Goal: Navigation & Orientation: Find specific page/section

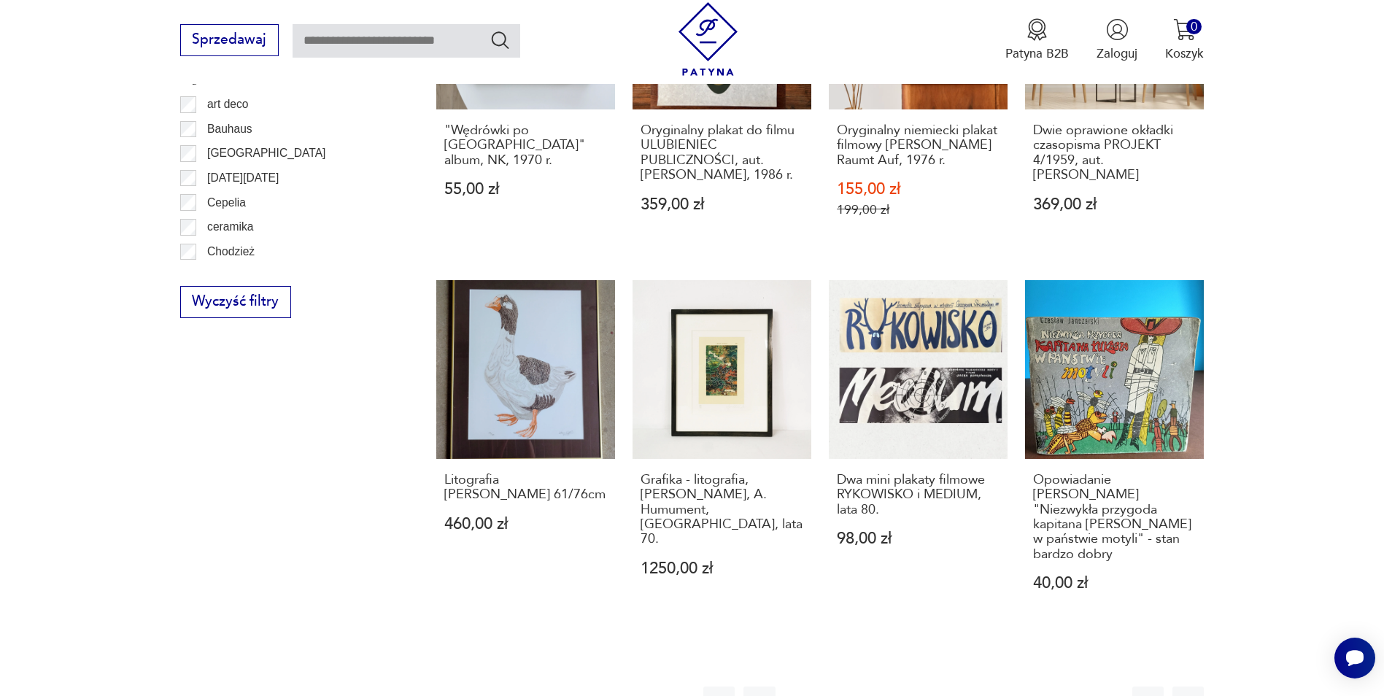
scroll to position [1480, 0]
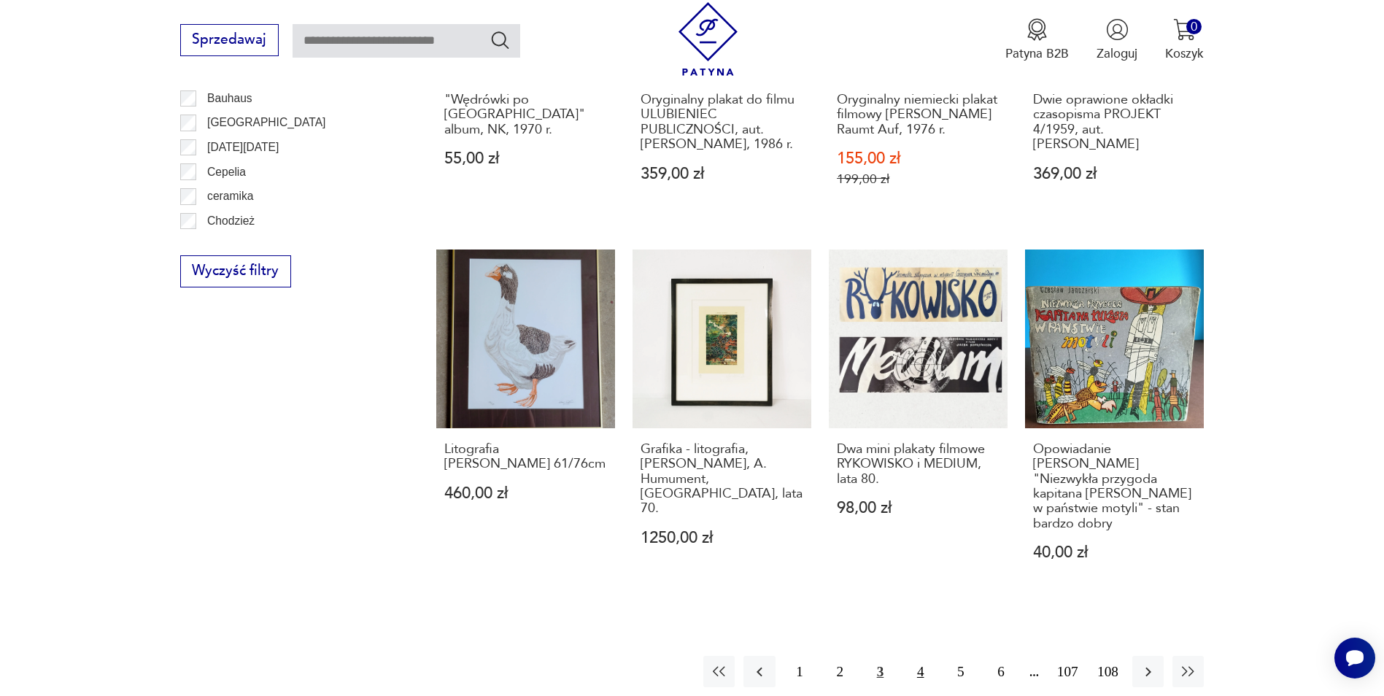
click at [914, 656] on button "4" at bounding box center [920, 671] width 31 height 31
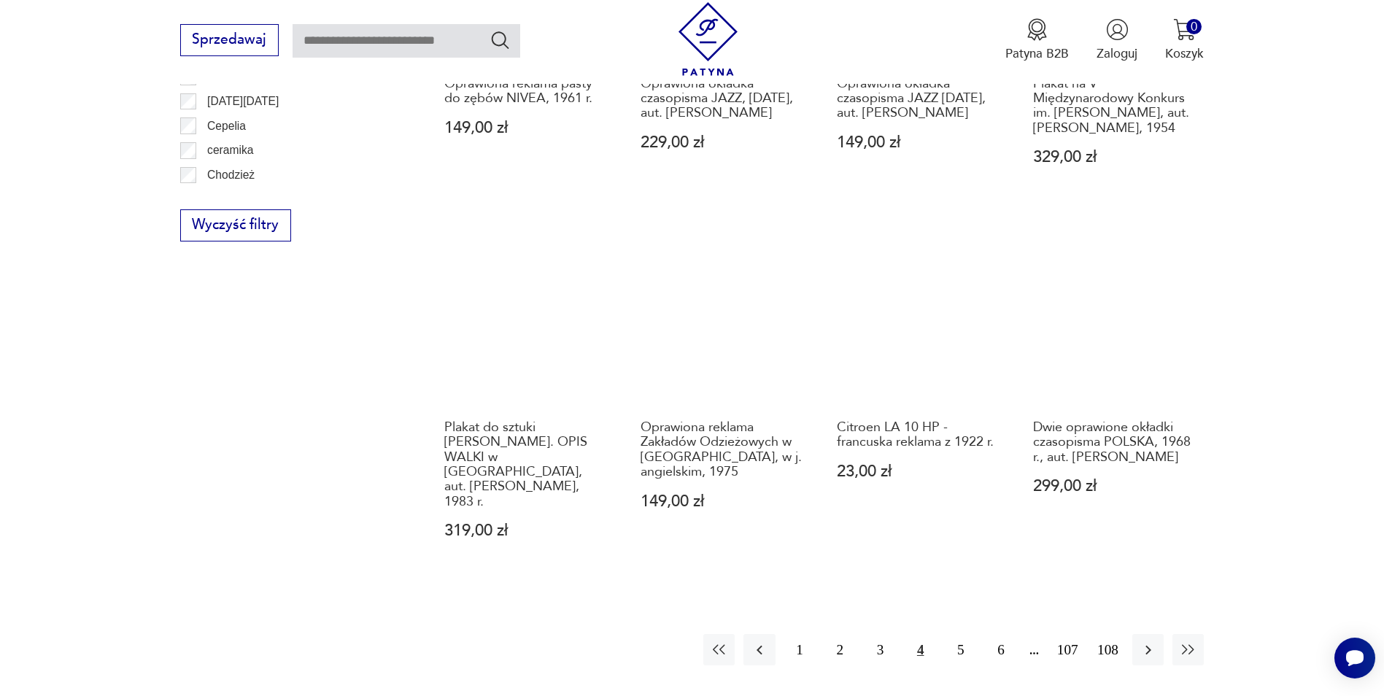
scroll to position [1528, 0]
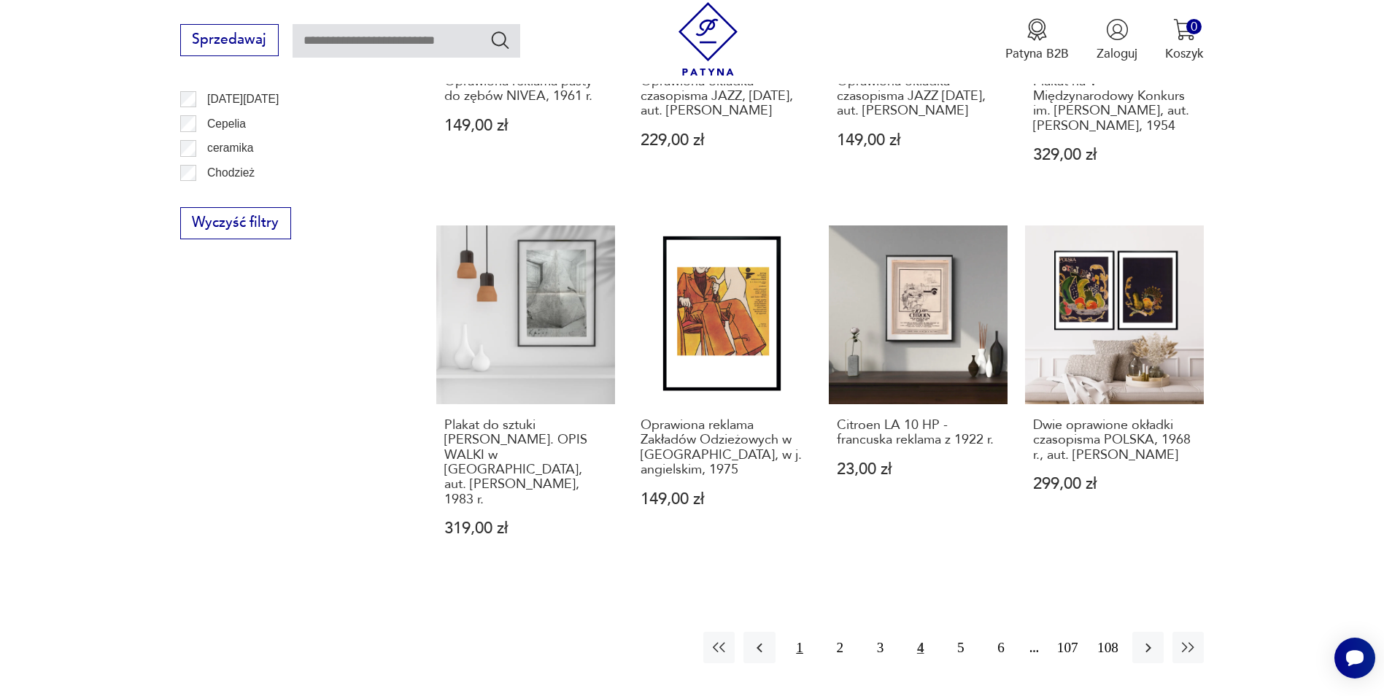
click at [806, 644] on button "1" at bounding box center [799, 647] width 31 height 31
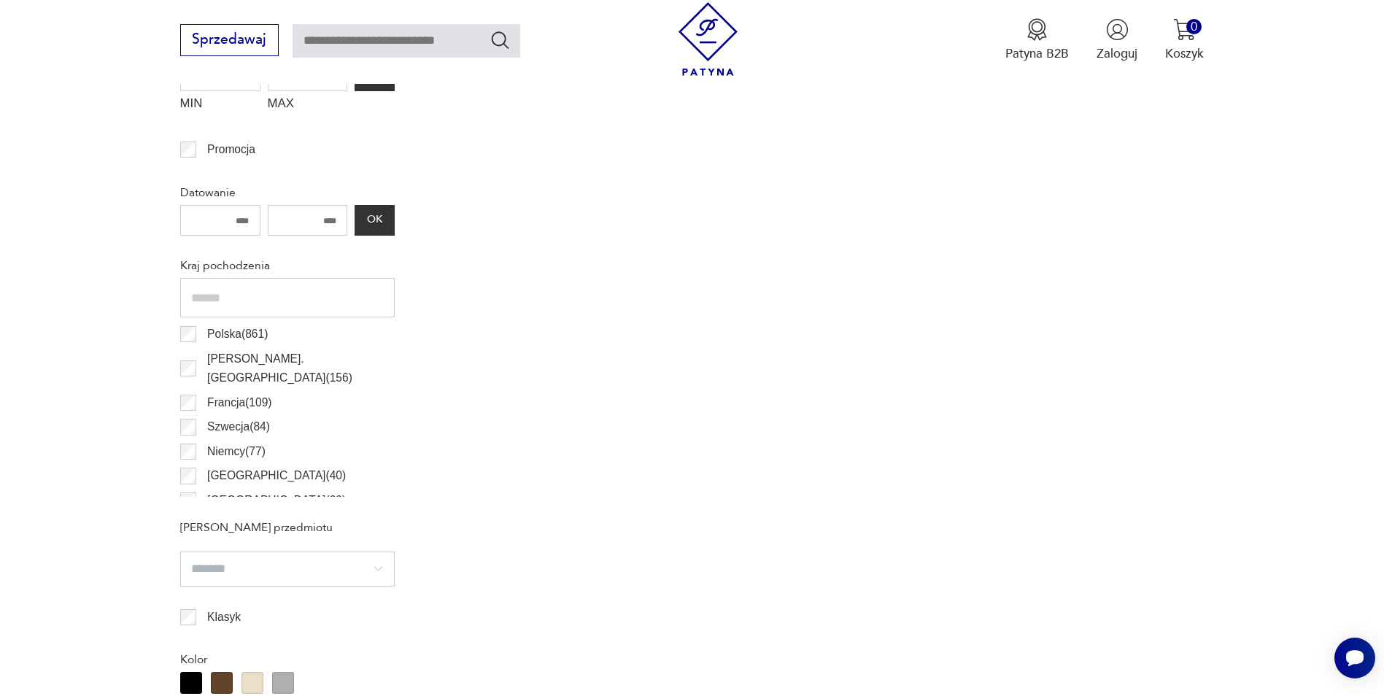
scroll to position [433, 0]
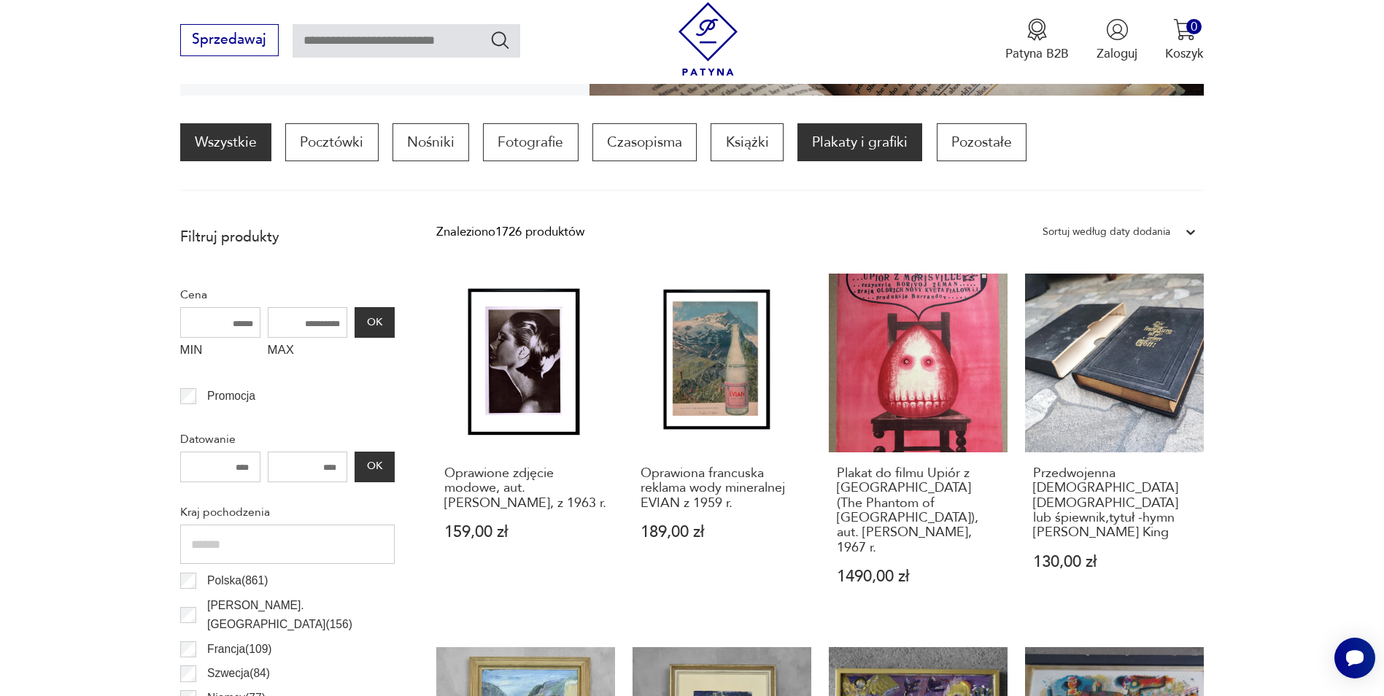
click at [865, 151] on p "Plakaty i grafiki" at bounding box center [860, 142] width 125 height 38
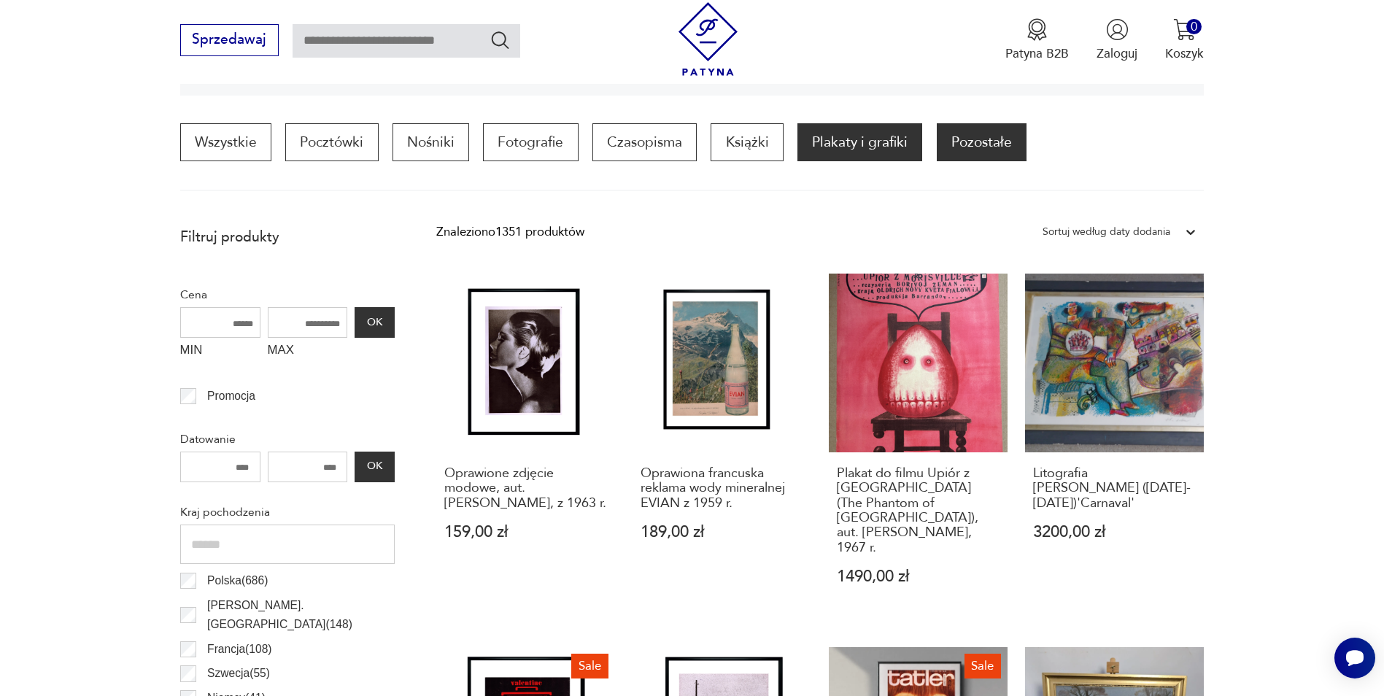
click at [952, 149] on p "Pozostałe" at bounding box center [982, 142] width 90 height 38
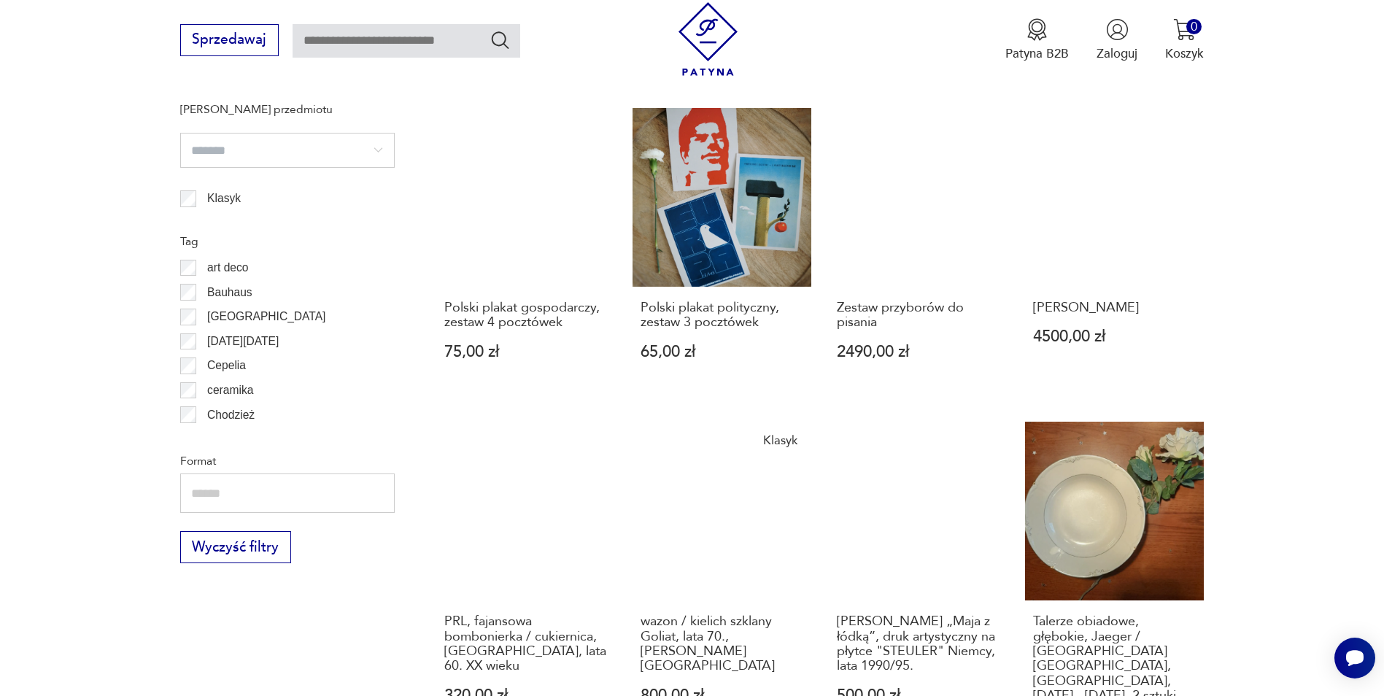
scroll to position [1455, 0]
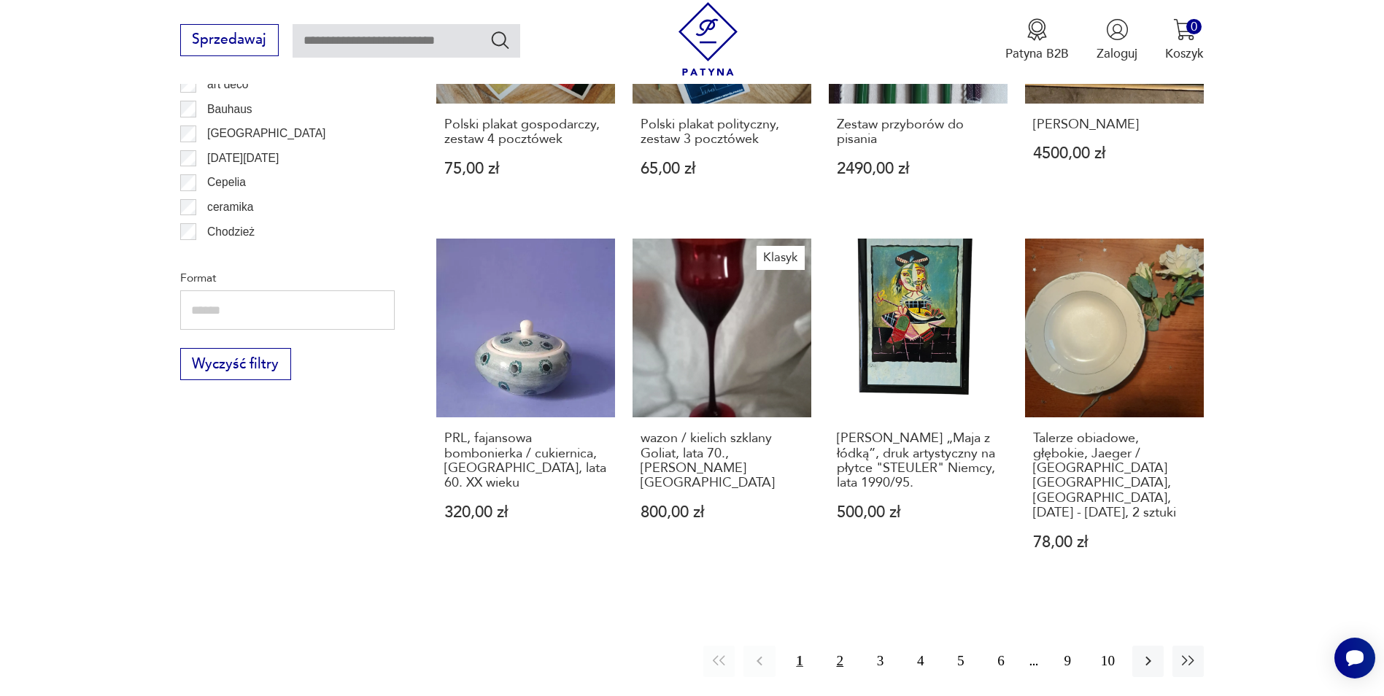
click at [830, 646] on button "2" at bounding box center [840, 661] width 31 height 31
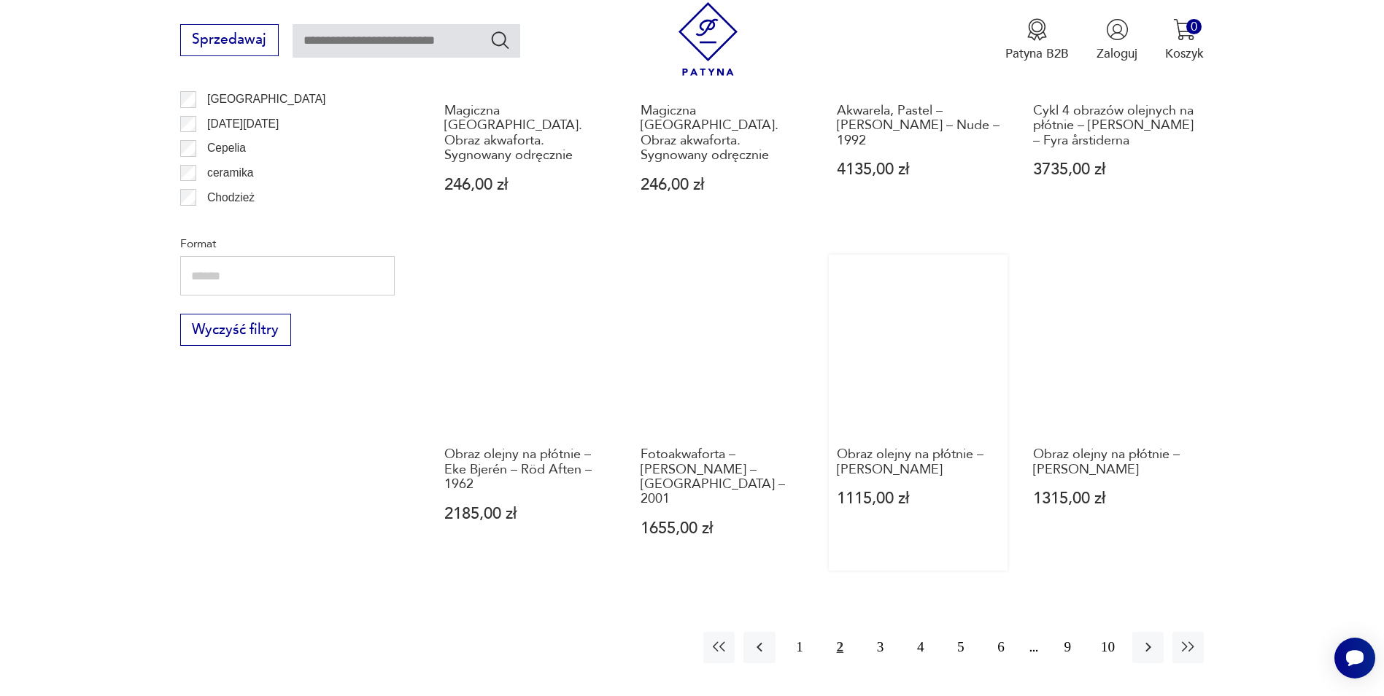
scroll to position [1674, 0]
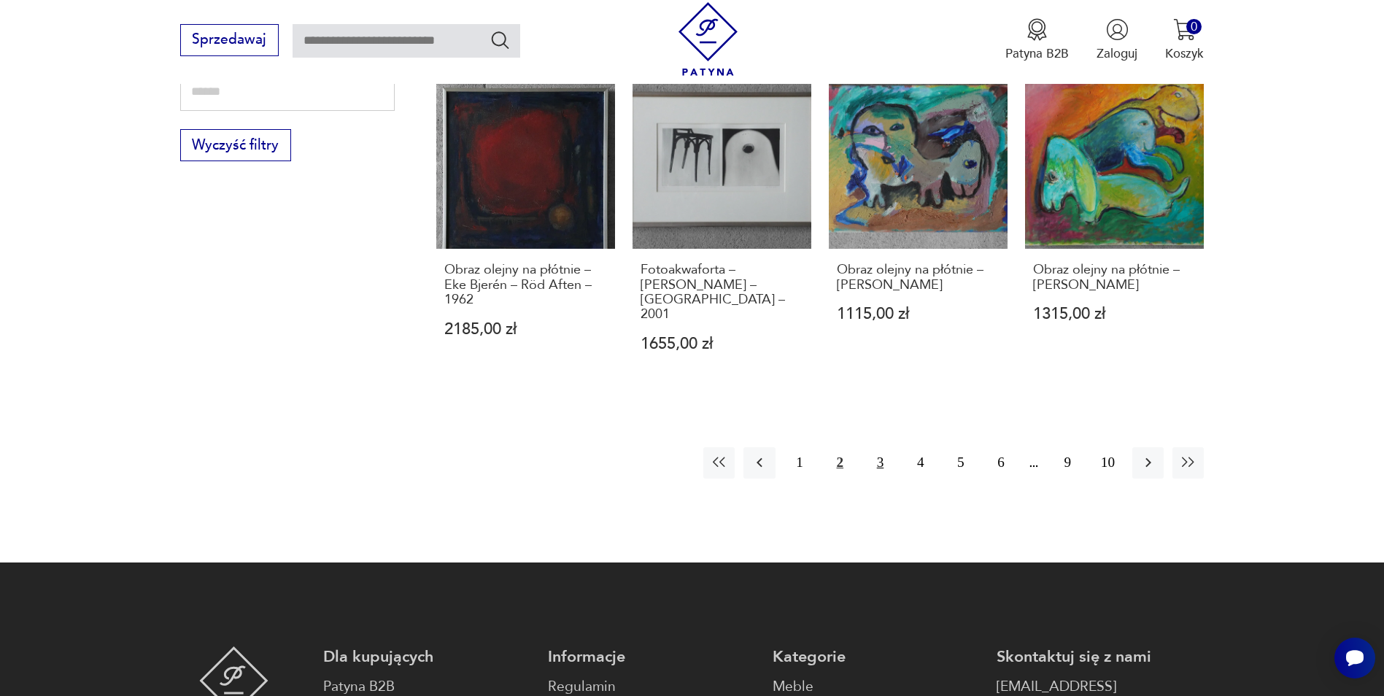
click at [876, 447] on button "3" at bounding box center [880, 462] width 31 height 31
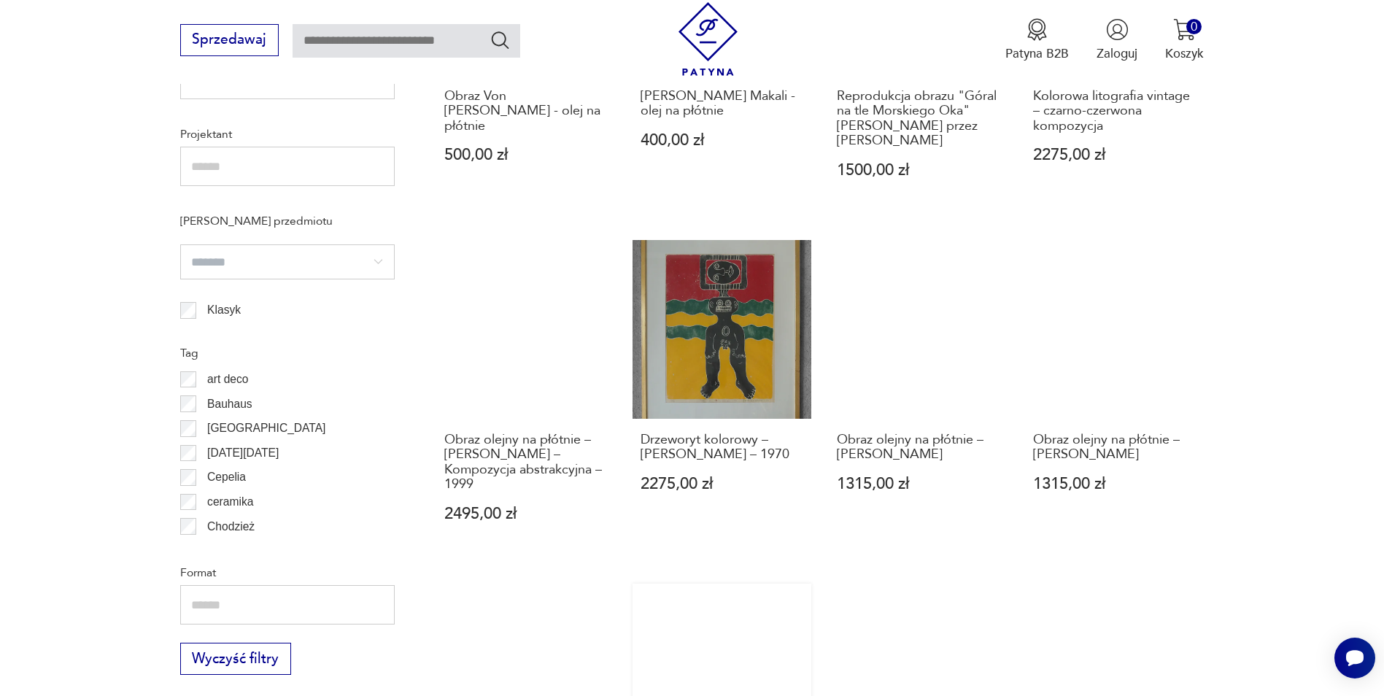
scroll to position [1382, 0]
